Goal: Task Accomplishment & Management: Manage account settings

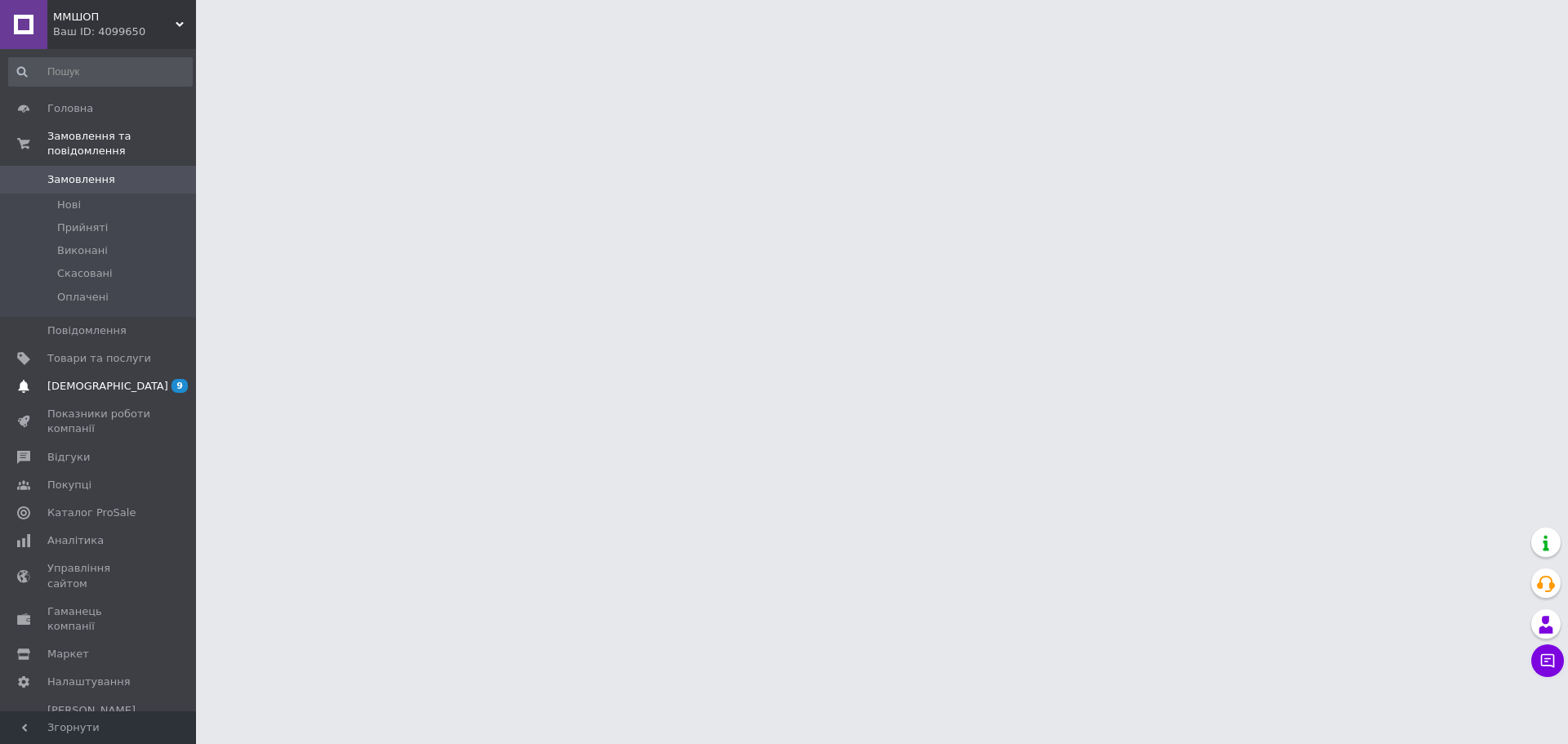
click at [101, 379] on span "[DEMOGRAPHIC_DATA]" at bounding box center [107, 387] width 121 height 15
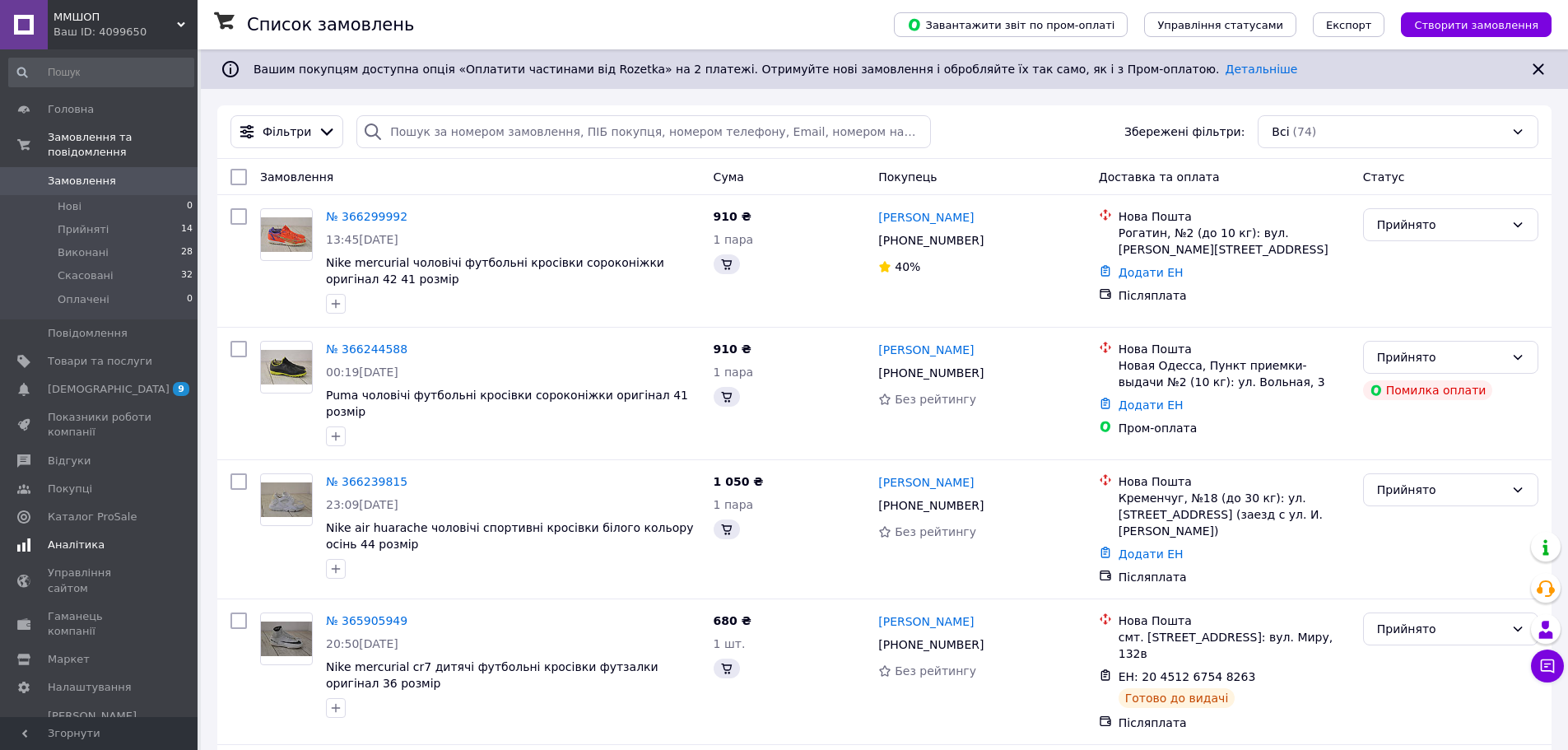
click at [63, 538] on span "Аналітика" at bounding box center [76, 545] width 57 height 15
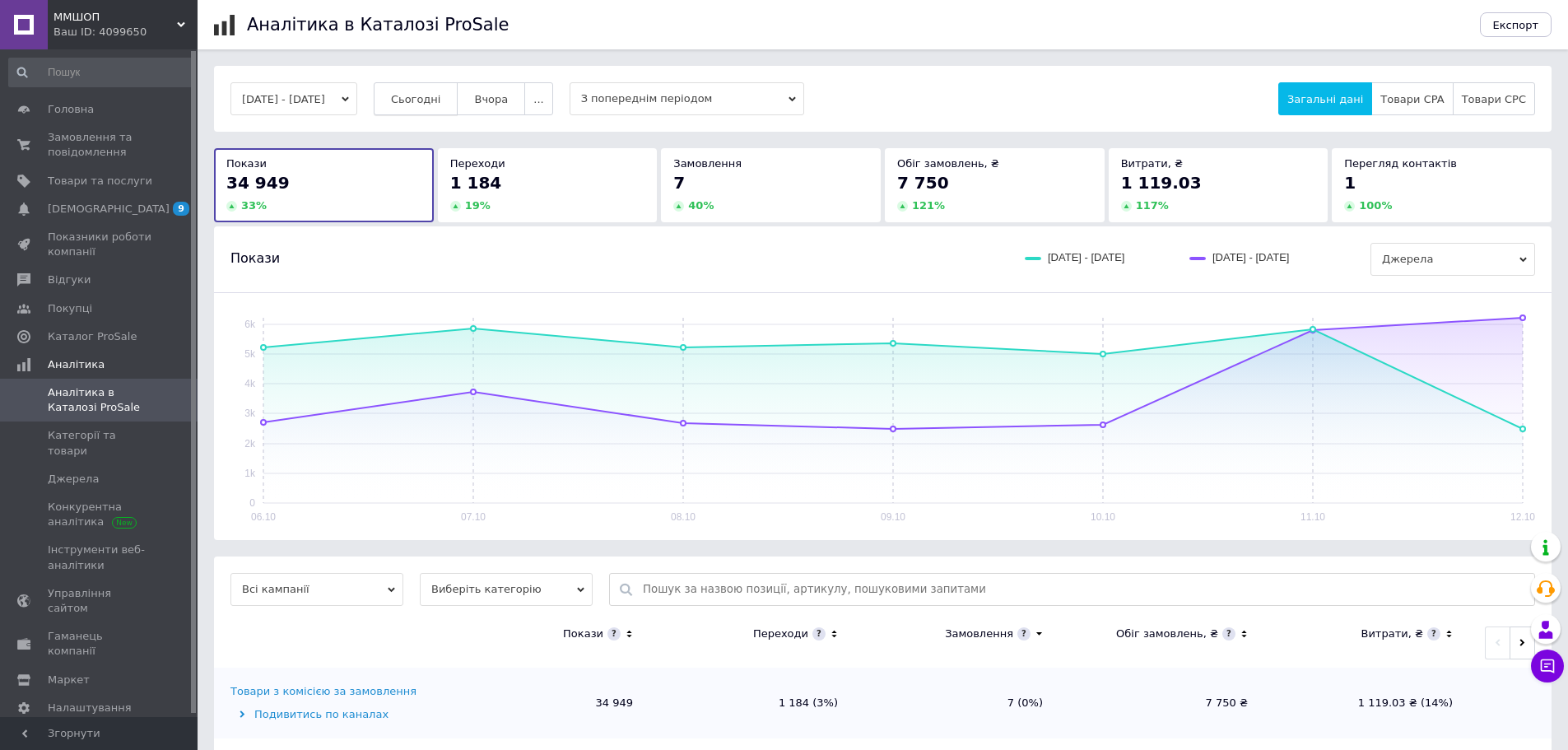
click at [420, 102] on span "Сьогодні" at bounding box center [417, 99] width 50 height 13
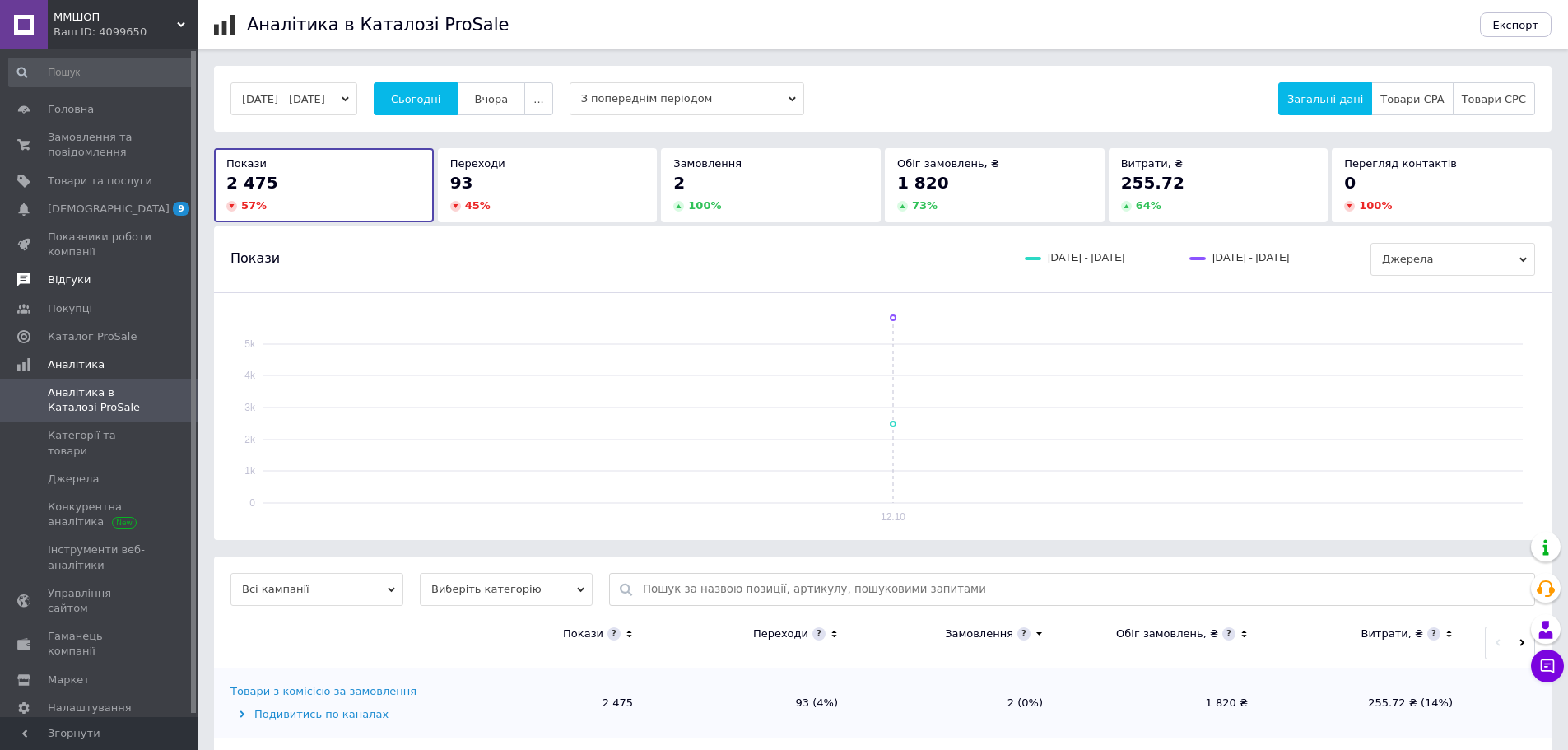
click at [94, 281] on span "Відгуки" at bounding box center [100, 280] width 104 height 15
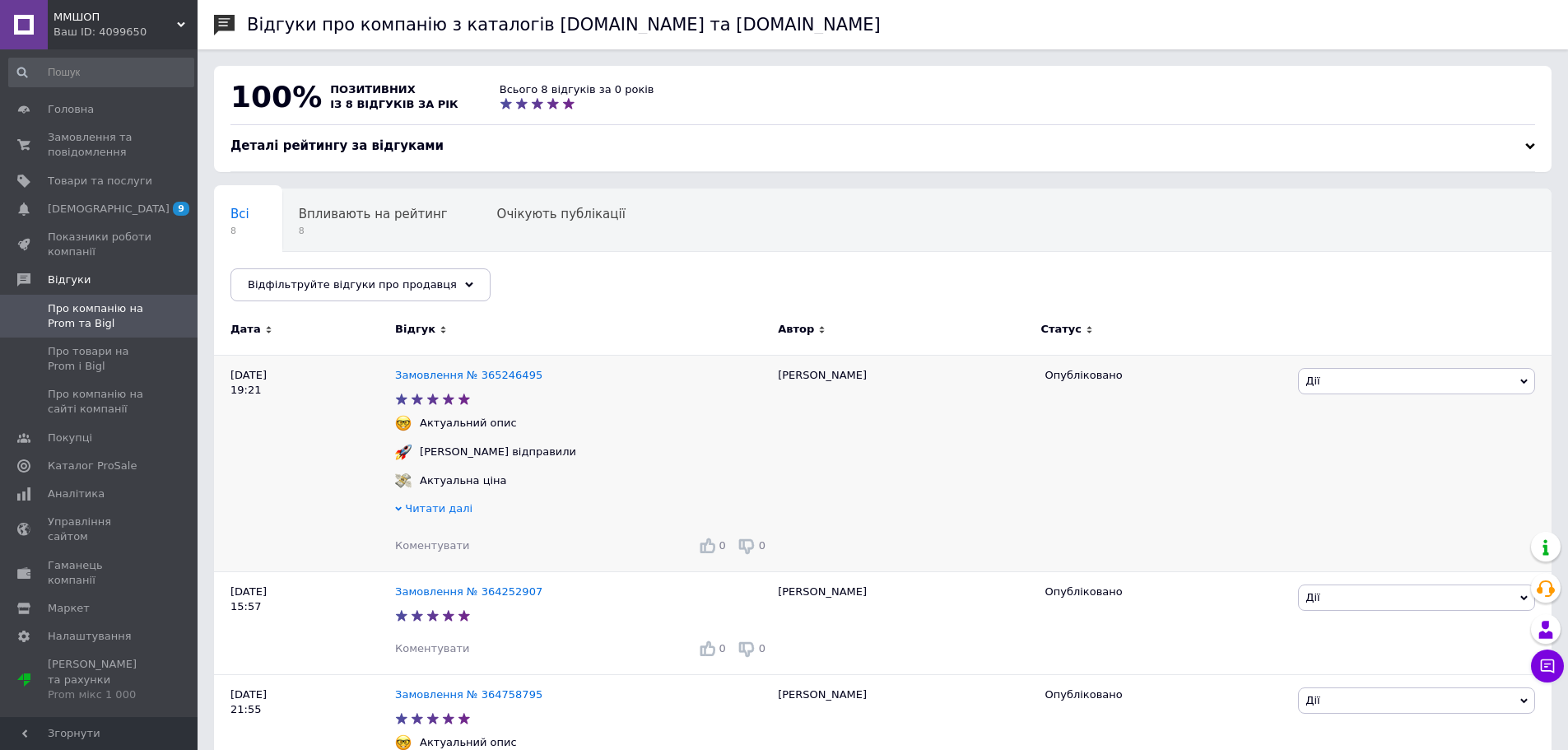
click at [442, 515] on span "Читати далі" at bounding box center [438, 508] width 67 height 13
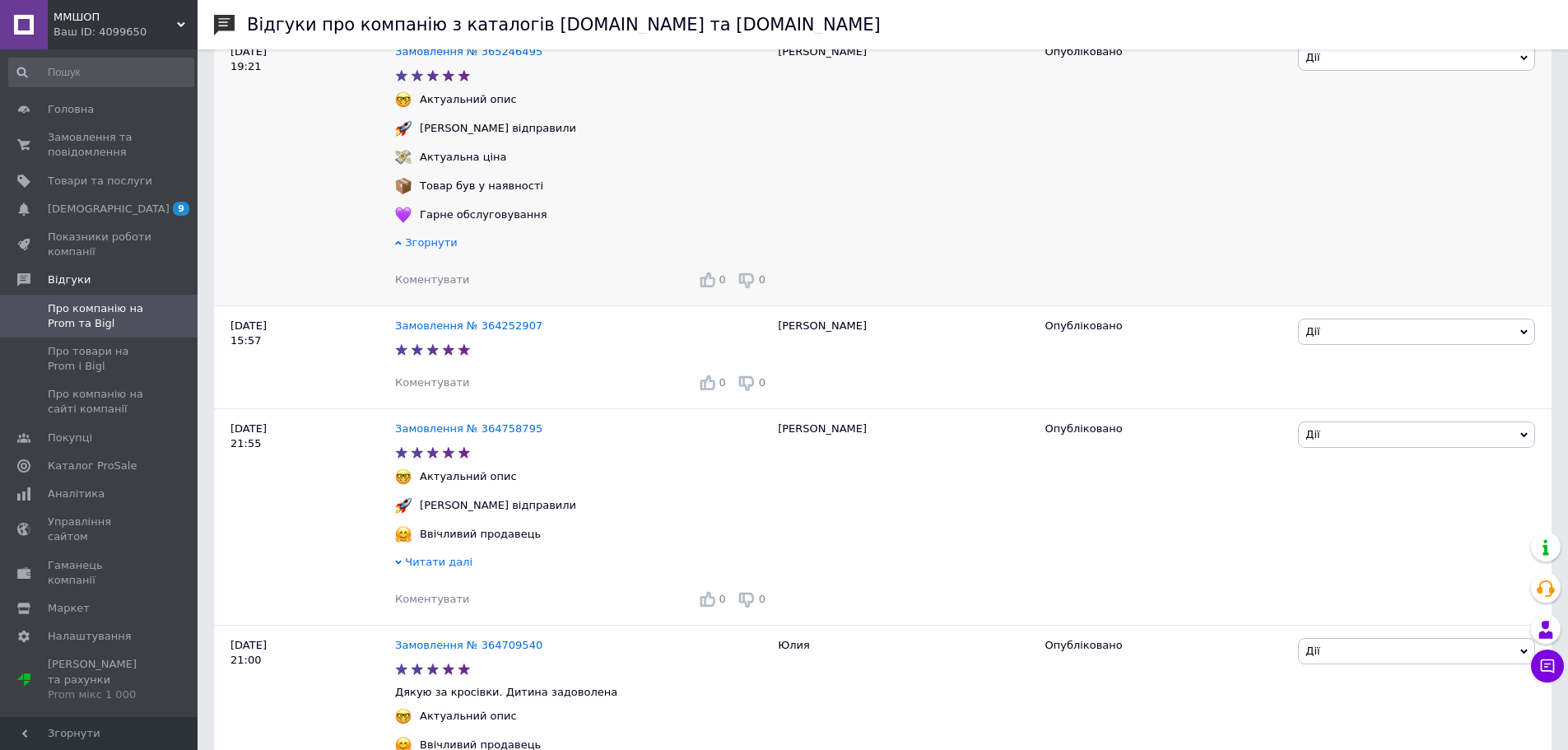
scroll to position [329, 0]
